Goal: Task Accomplishment & Management: Complete application form

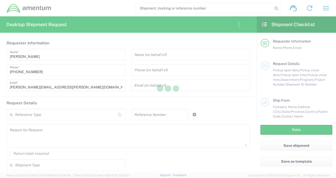
type input "[GEOGRAPHIC_DATA]"
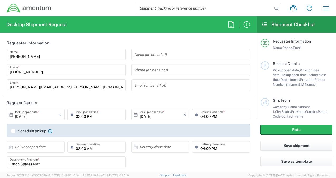
type input "[GEOGRAPHIC_DATA]"
type input "3566.04.0001.TRI2.MATS.3000.00"
click at [323, 6] on icon "button" at bounding box center [326, 8] width 6 height 4
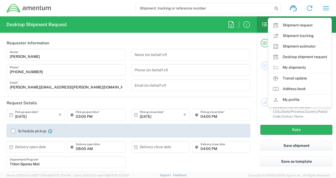
click at [295, 67] on link "My shipments" at bounding box center [299, 67] width 63 height 11
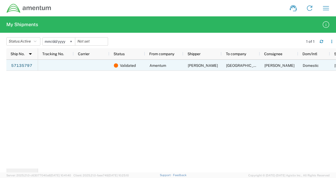
click at [161, 64] on span "Amentum" at bounding box center [158, 65] width 17 height 4
click at [28, 64] on link "57135797" at bounding box center [22, 65] width 22 height 8
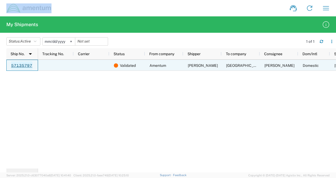
click at [0, 0] on div at bounding box center [0, 0] width 0 height 0
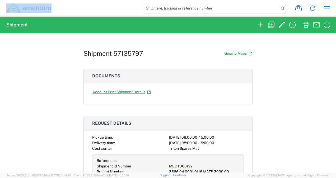
scroll to position [35, 0]
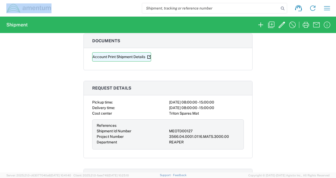
click at [131, 58] on link "Account Print Shipment Details" at bounding box center [121, 56] width 59 height 9
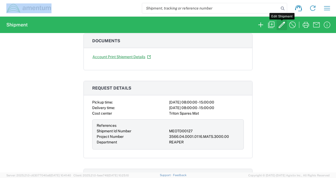
click at [284, 24] on icon "button" at bounding box center [282, 25] width 8 height 8
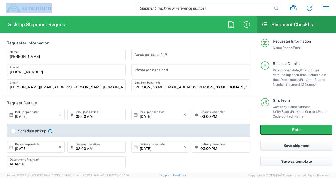
type input "[US_STATE]"
type input "USD"
type input "Your Packaging"
type input "3566.04.0001.0116.MATS.3000.00"
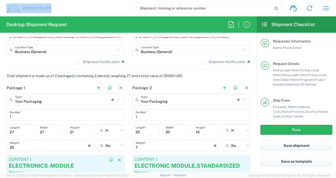
scroll to position [458, 0]
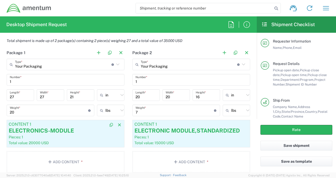
click at [91, 135] on div "Pieces: 1" at bounding box center [66, 137] width 114 height 5
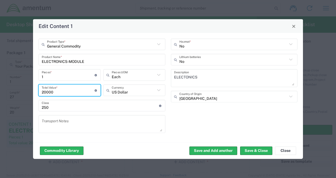
click at [57, 92] on input "20000" at bounding box center [68, 90] width 53 height 9
type input "2"
type input "12000"
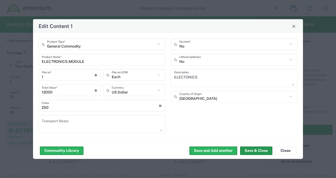
click at [247, 150] on button "Save & Close" at bounding box center [256, 150] width 32 height 8
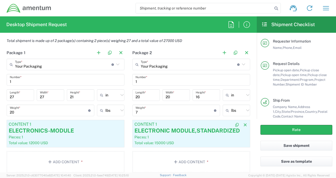
click at [157, 124] on div "Content 1" at bounding box center [191, 124] width 114 height 5
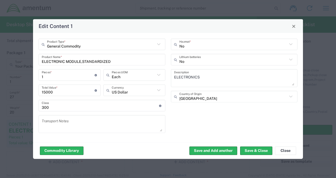
click at [53, 91] on input "15000" at bounding box center [68, 90] width 53 height 9
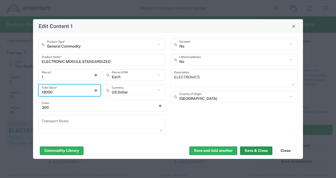
type input "12000"
click at [249, 151] on button "Save & Close" at bounding box center [256, 150] width 32 height 8
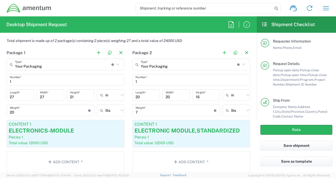
click at [278, 124] on div "Rate" at bounding box center [296, 130] width 79 height 22
click at [277, 128] on button "Rate" at bounding box center [297, 130] width 72 height 10
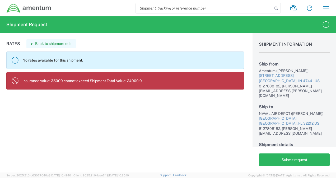
click at [39, 42] on button "Back to shipment edit" at bounding box center [50, 43] width 49 height 9
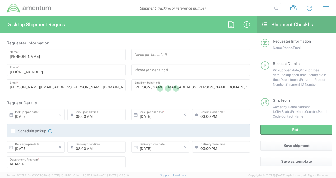
type input "[US_STATE]"
type input "Your Packaging"
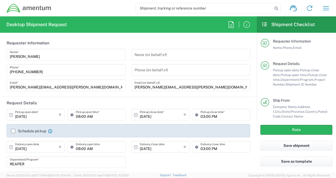
type input "Your Packaging"
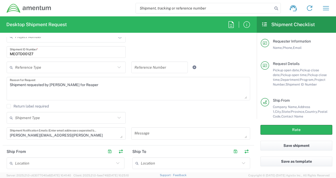
type input "3566.04.0001.0116.MATS.3000.00"
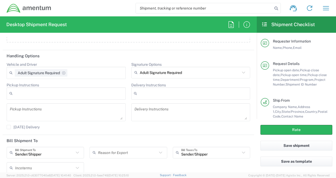
scroll to position [708, 0]
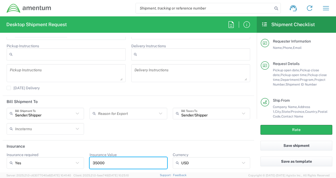
click at [123, 164] on input "35000" at bounding box center [128, 163] width 71 height 8
type input "3"
type input "24000"
click at [268, 125] on div "Rate" at bounding box center [296, 130] width 79 height 22
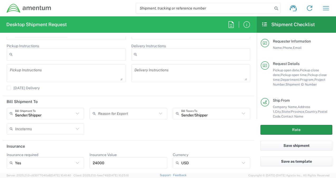
click at [267, 131] on button "Rate" at bounding box center [297, 130] width 72 height 10
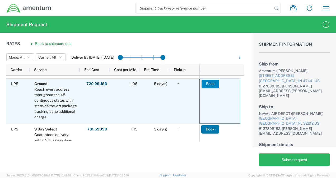
click at [212, 86] on button "Book" at bounding box center [211, 84] width 18 height 8
